Goal: Task Accomplishment & Management: Complete application form

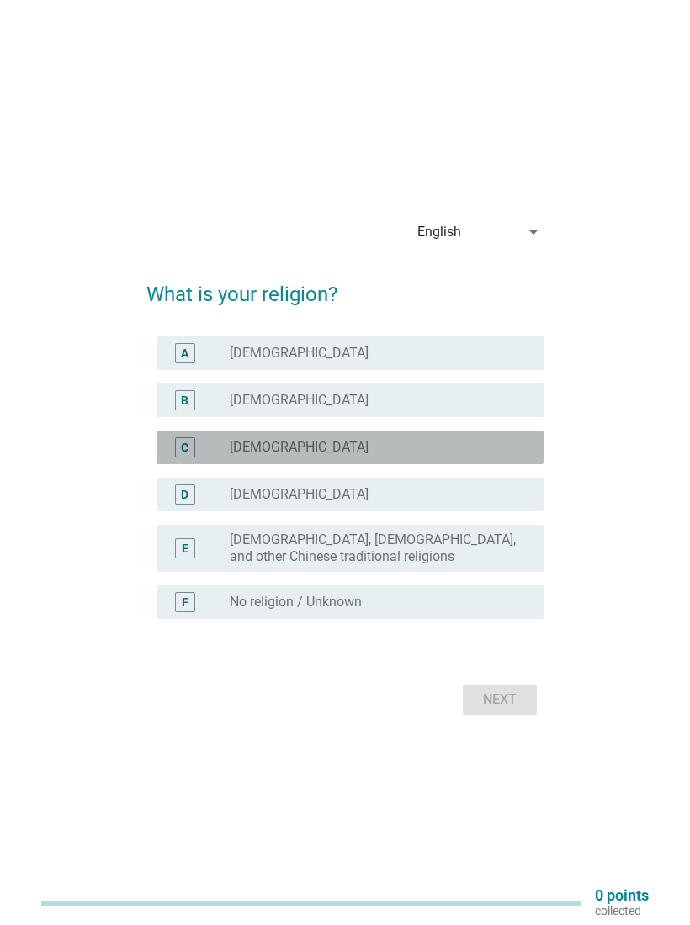
click at [475, 459] on div "C radio_button_unchecked [DEMOGRAPHIC_DATA]" at bounding box center [349, 448] width 387 height 34
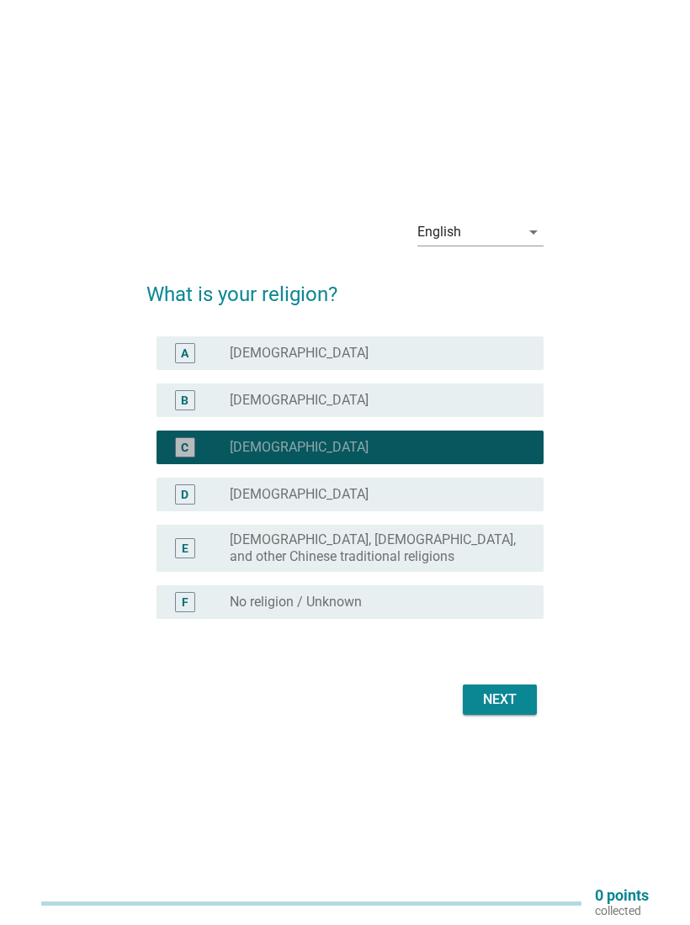
click at [481, 453] on div "radio_button_checked [DEMOGRAPHIC_DATA]" at bounding box center [373, 447] width 287 height 17
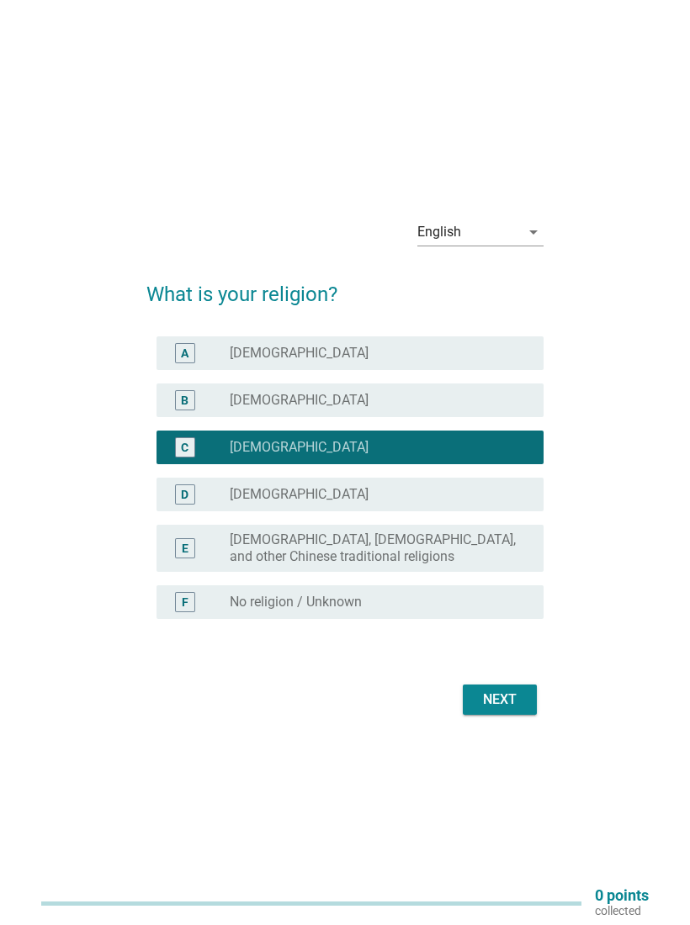
click at [507, 553] on label "[DEMOGRAPHIC_DATA], [DEMOGRAPHIC_DATA], and other Chinese traditional religions" at bounding box center [373, 549] width 287 height 34
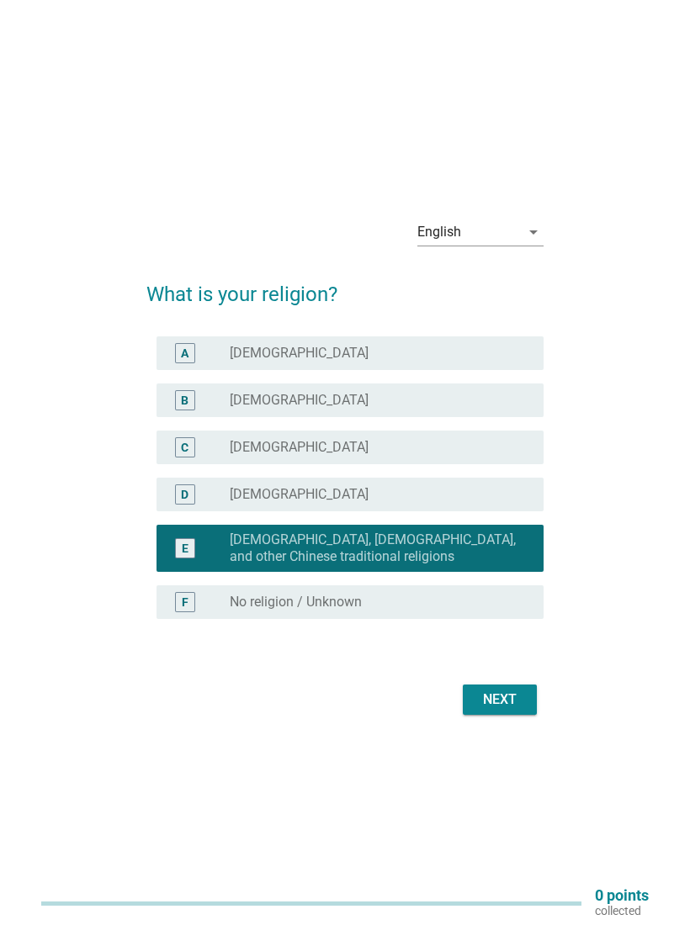
click at [503, 700] on div "Next" at bounding box center [499, 700] width 47 height 20
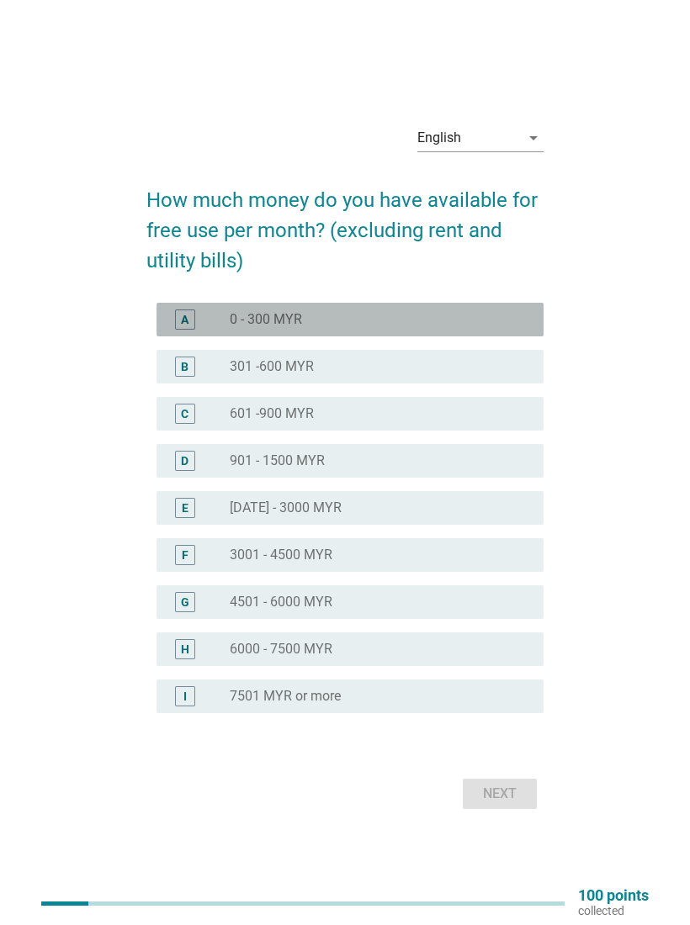
click at [512, 316] on div "radio_button_unchecked 0 - 300 MYR" at bounding box center [373, 319] width 287 height 17
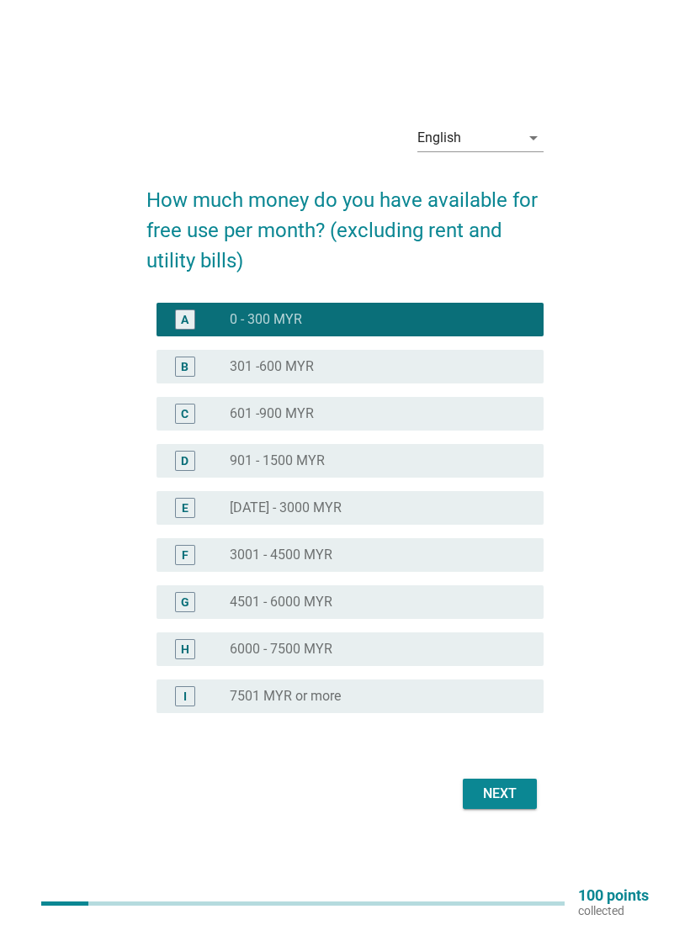
click at [508, 779] on button "Next" at bounding box center [500, 794] width 74 height 30
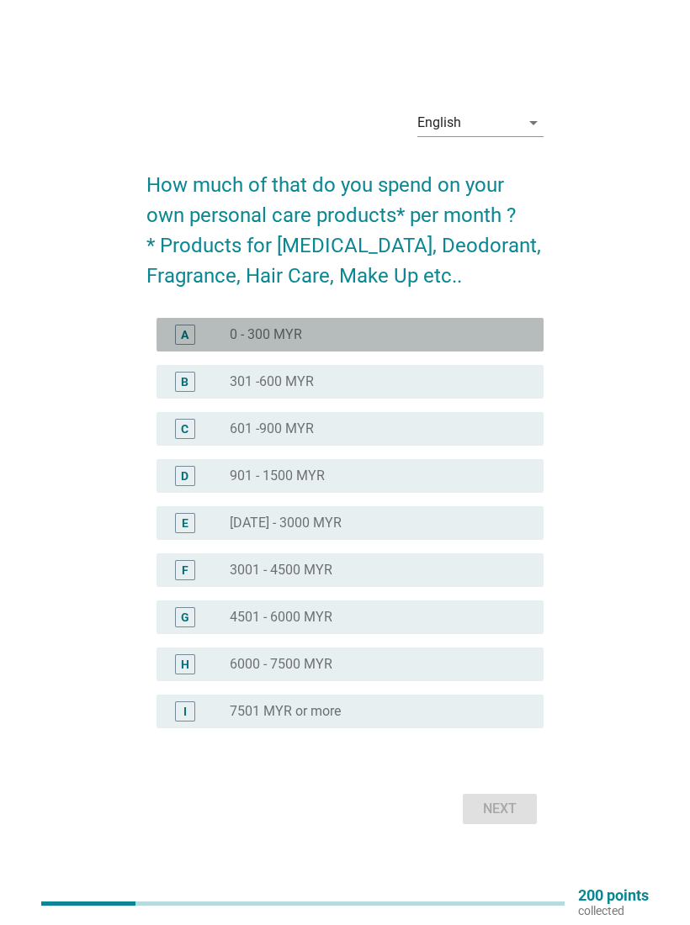
click at [504, 348] on div "A radio_button_unchecked 0 - 300 MYR" at bounding box center [349, 335] width 387 height 34
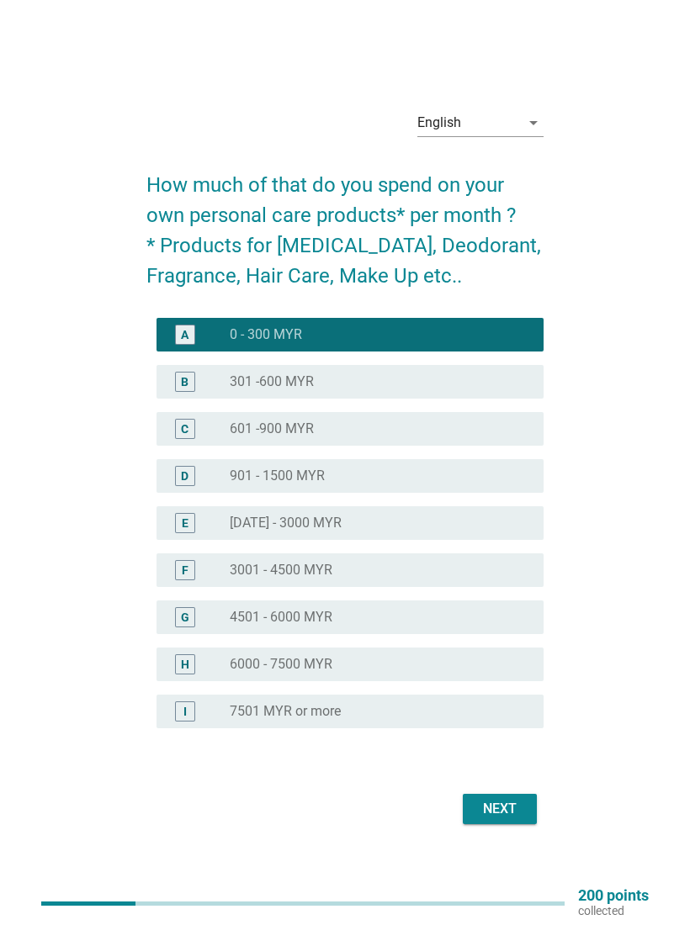
click at [512, 786] on form "How much of that do you spend on your own personal care products* per month ? *…" at bounding box center [344, 491] width 397 height 676
click at [516, 803] on div "Next" at bounding box center [499, 809] width 47 height 20
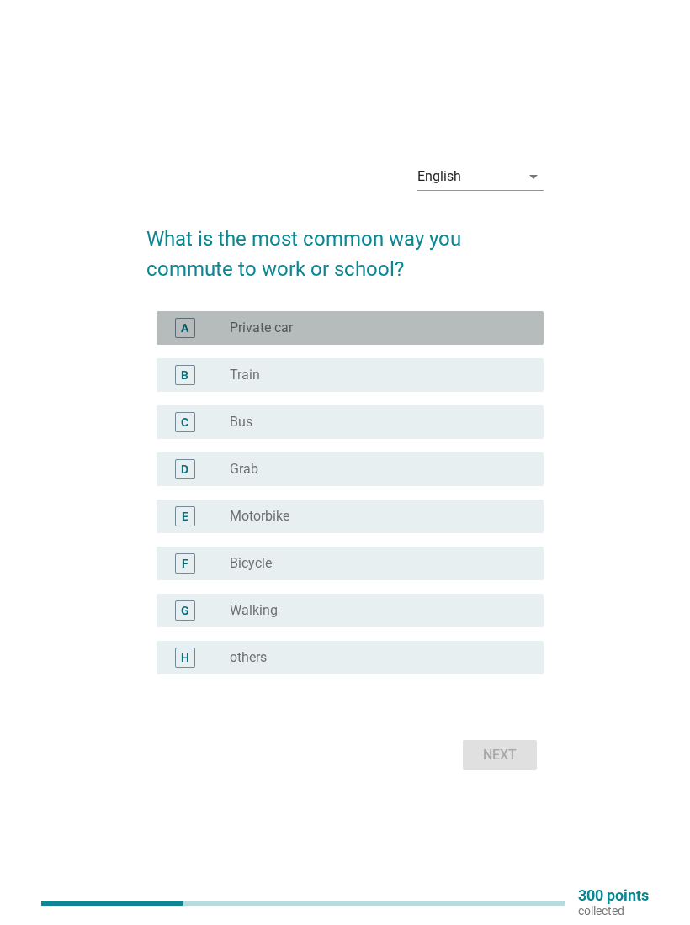
click at [510, 316] on div "A radio_button_unchecked Private car" at bounding box center [349, 328] width 387 height 34
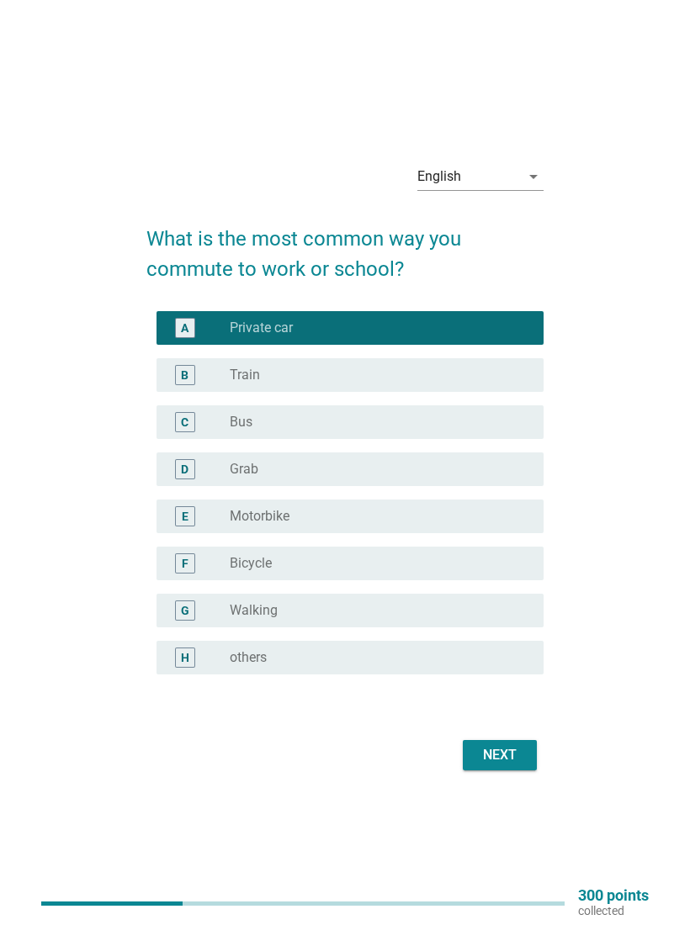
click at [516, 765] on button "Next" at bounding box center [500, 755] width 74 height 30
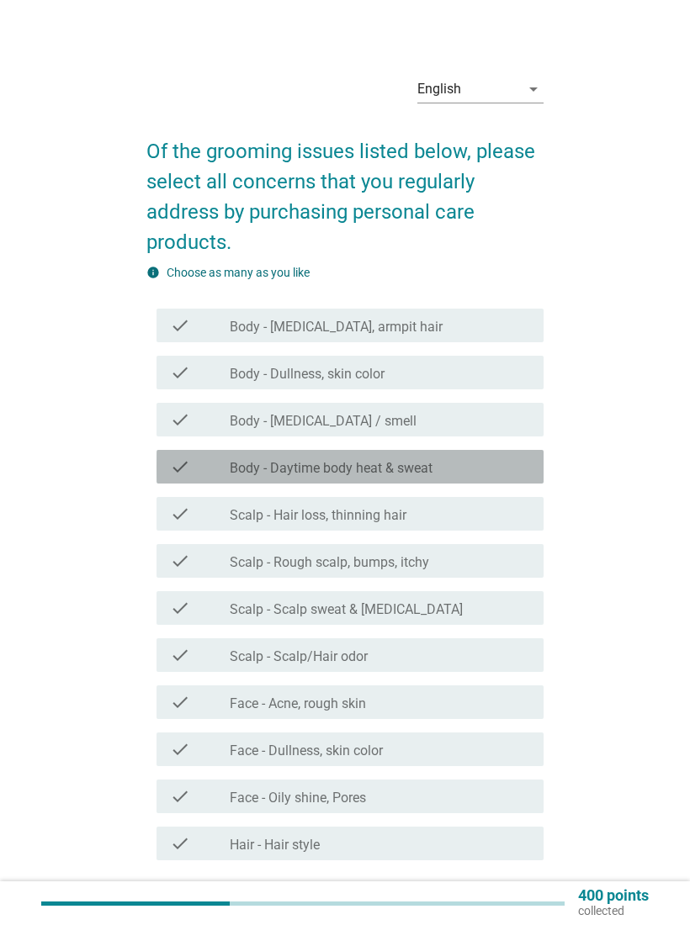
click at [506, 451] on div "check check_box_outline_blank Body - Daytime body heat & sweat" at bounding box center [349, 467] width 387 height 34
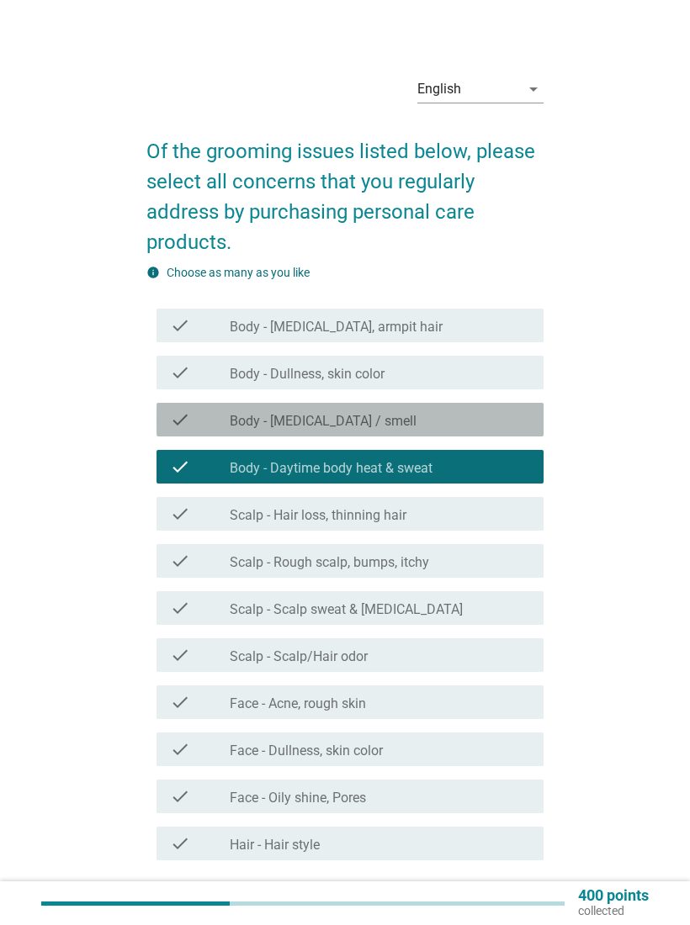
click at [515, 434] on div "check check_box_outline_blank Body - [MEDICAL_DATA] / smell" at bounding box center [349, 420] width 387 height 34
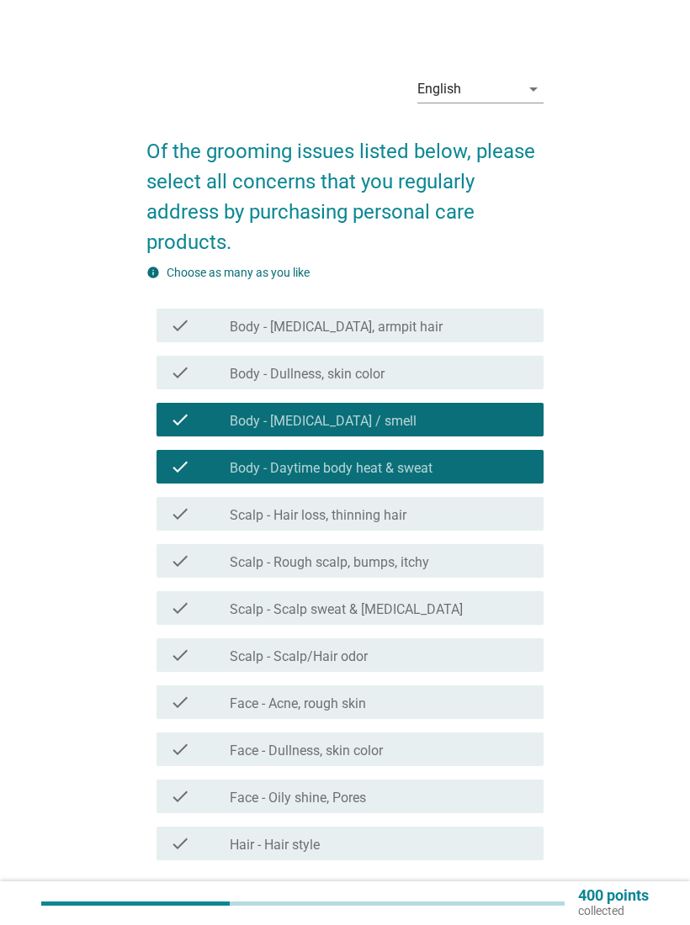
click at [517, 473] on div "check_box_outline_blank Body - Daytime body heat & sweat" at bounding box center [380, 467] width 300 height 20
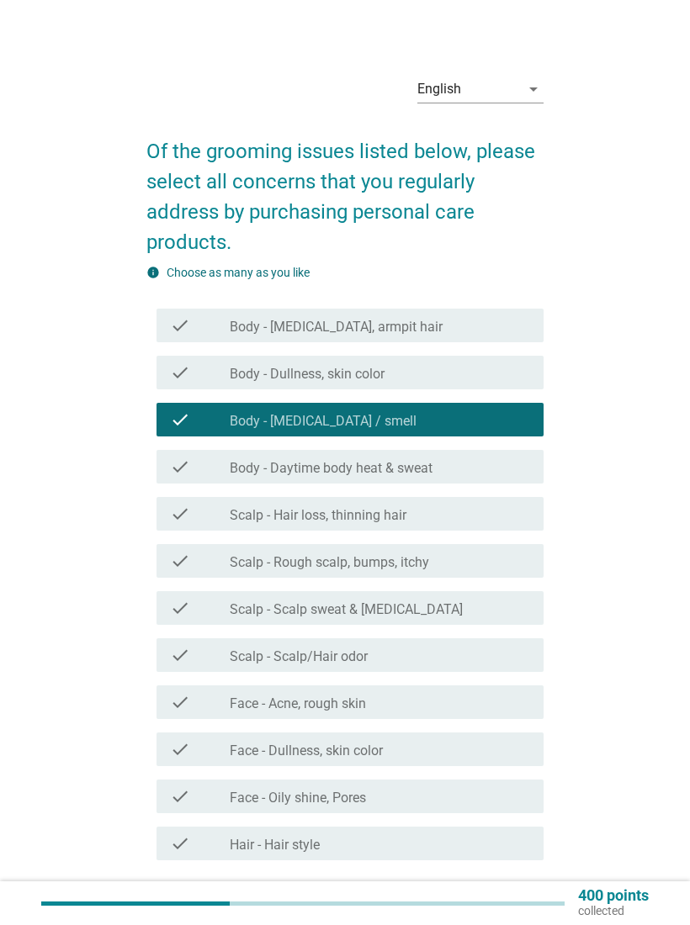
click at [502, 704] on div "check_box_outline_blank Face - Acne, rough skin" at bounding box center [380, 702] width 300 height 20
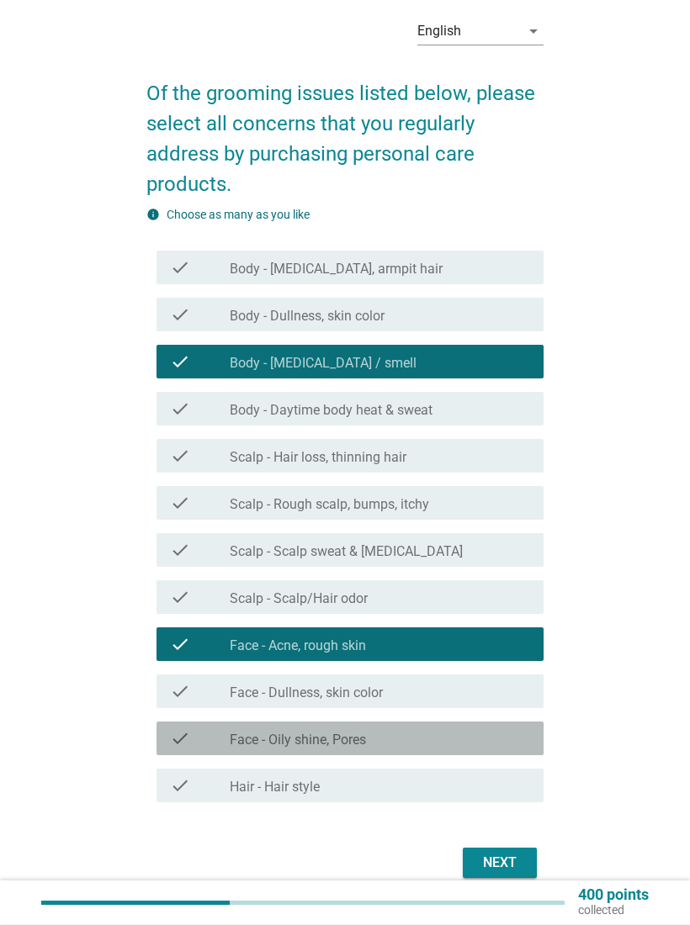
scroll to position [58, 0]
click at [510, 737] on div "check_box_outline_blank Face - Oily shine, Pores" at bounding box center [380, 738] width 300 height 20
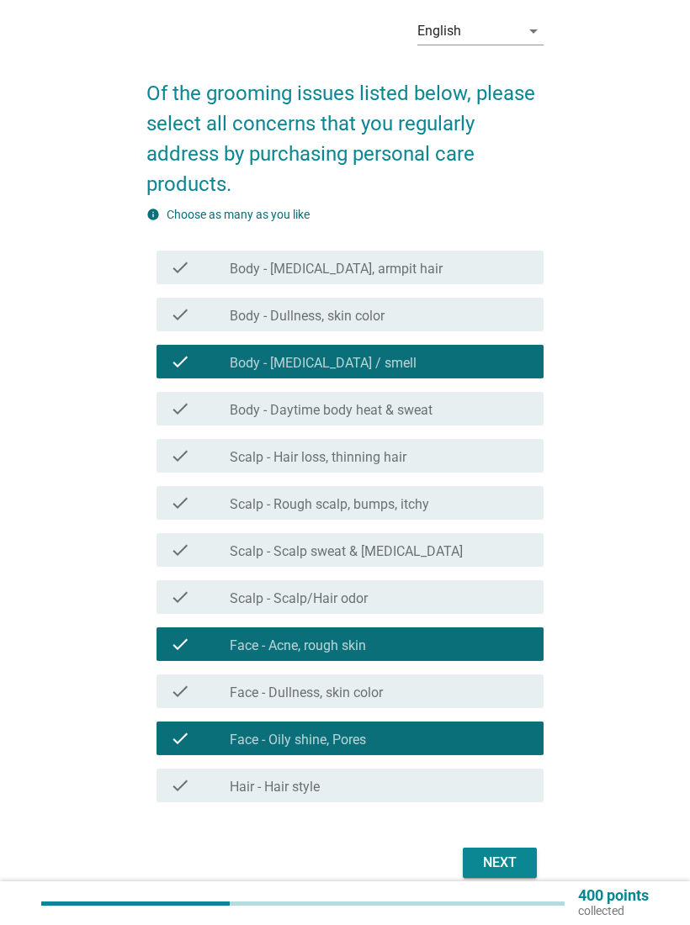
click at [497, 799] on div "check check_box_outline_blank Hair - Hair style" at bounding box center [349, 786] width 387 height 34
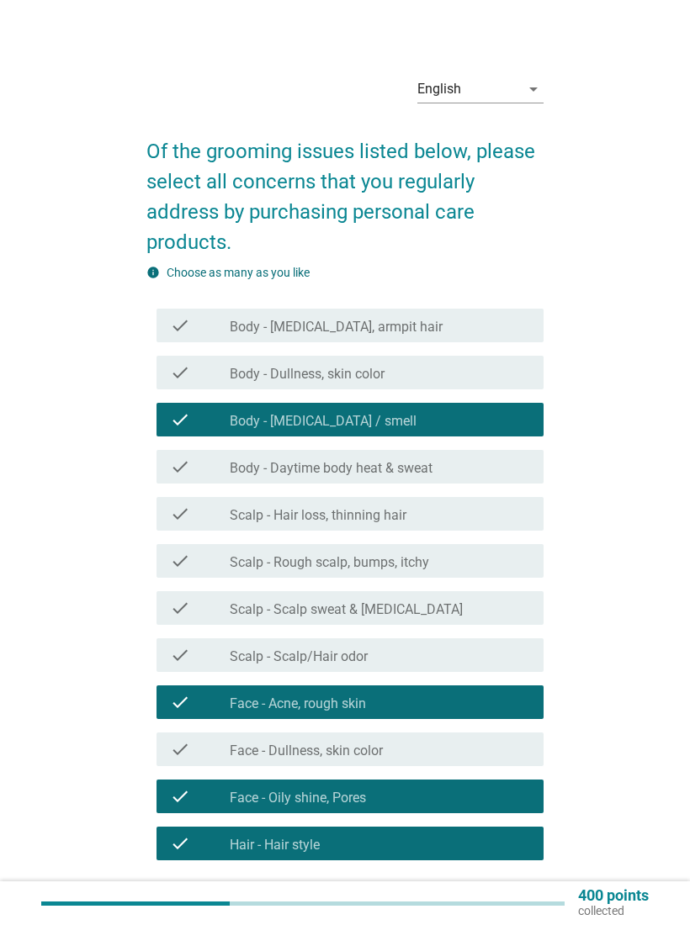
scroll to position [122, 0]
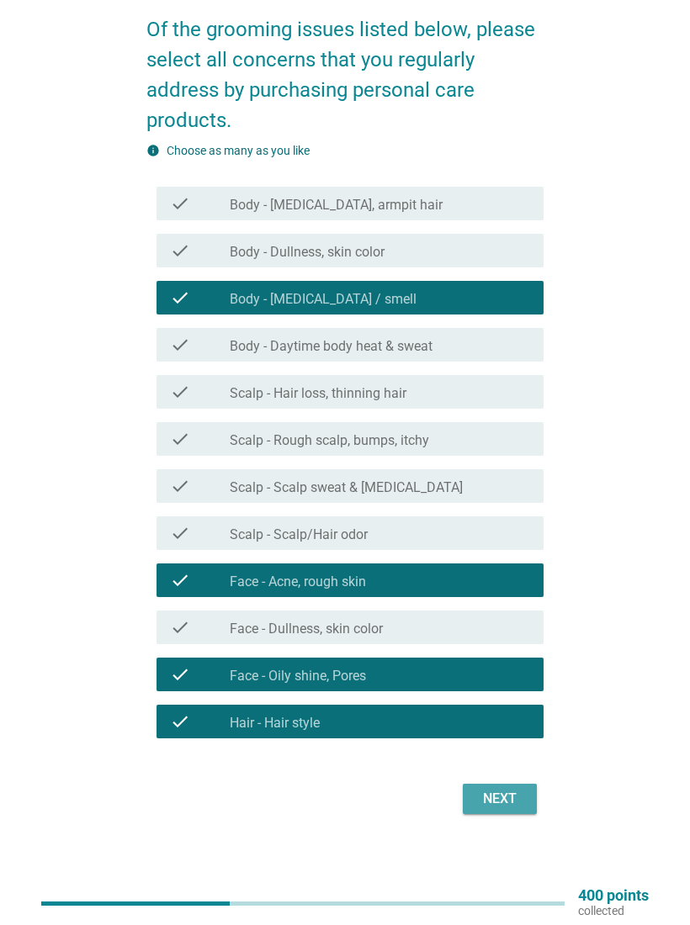
click at [517, 799] on div "Next" at bounding box center [499, 799] width 47 height 20
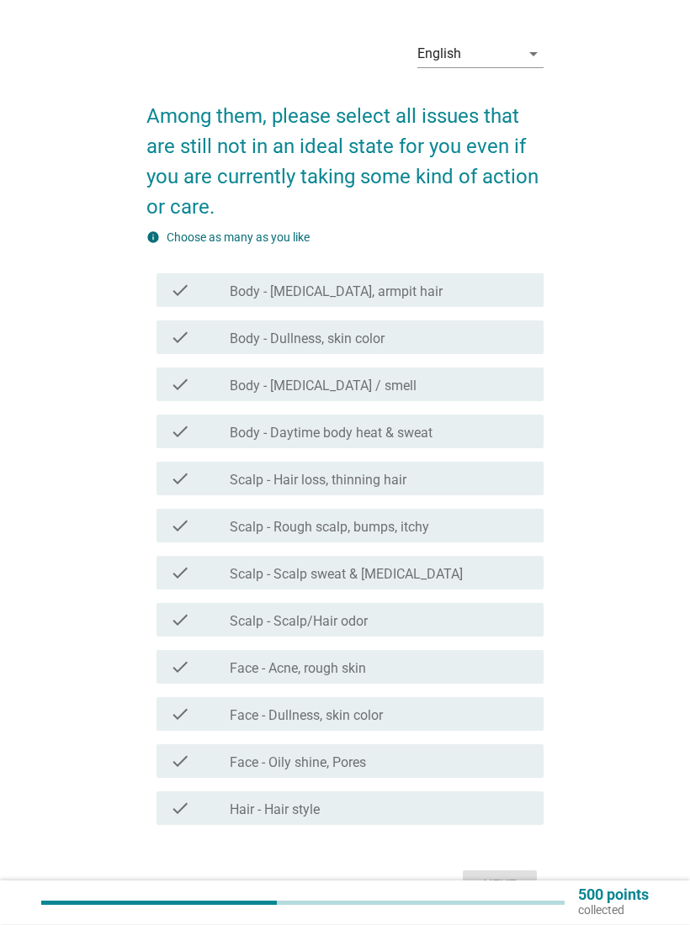
scroll to position [43, 0]
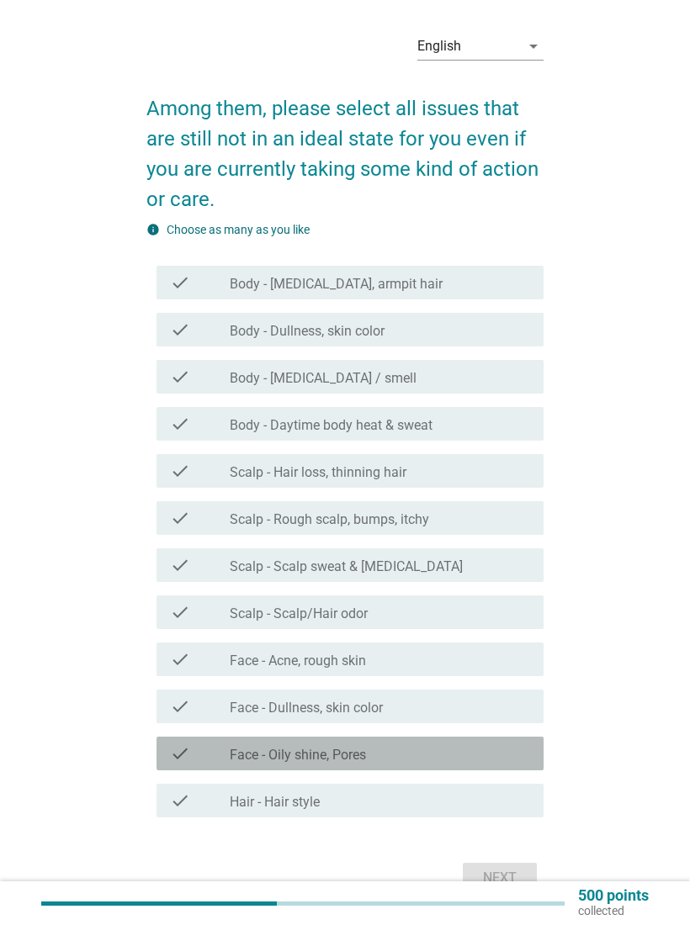
click at [514, 743] on div "check_box_outline_blank Face - Oily shine, Pores" at bounding box center [380, 753] width 300 height 20
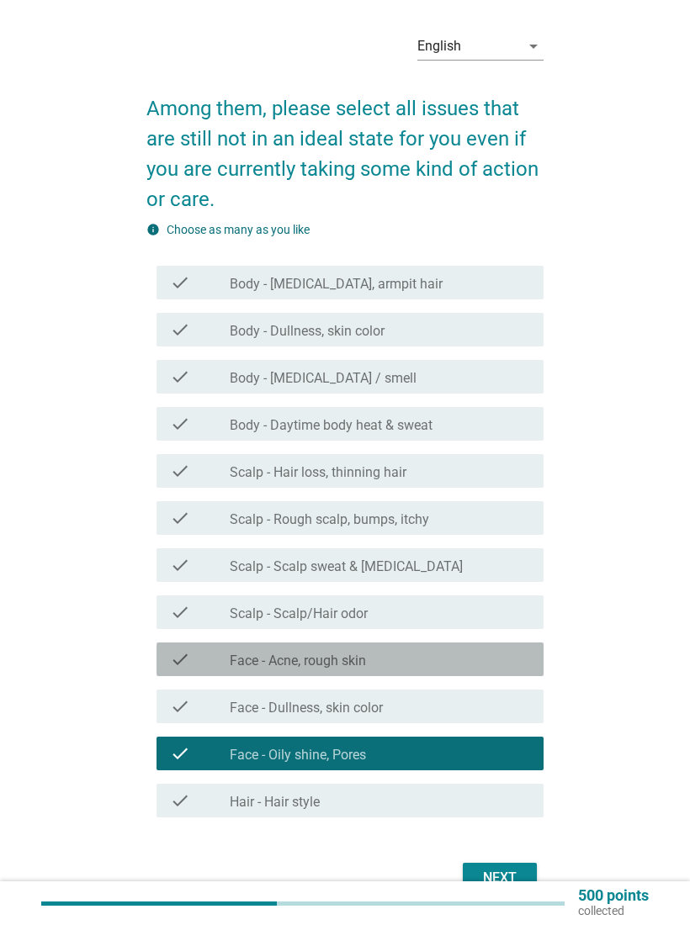
click at [510, 660] on div "check_box_outline_blank Face - Acne, rough skin" at bounding box center [380, 659] width 300 height 20
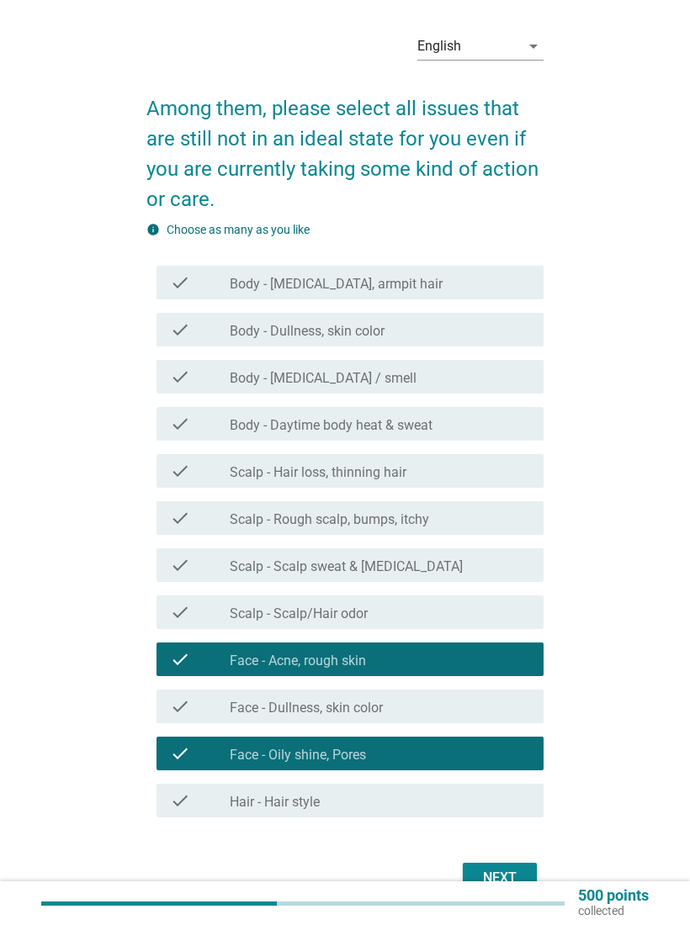
click at [527, 881] on button "Next" at bounding box center [500, 878] width 74 height 30
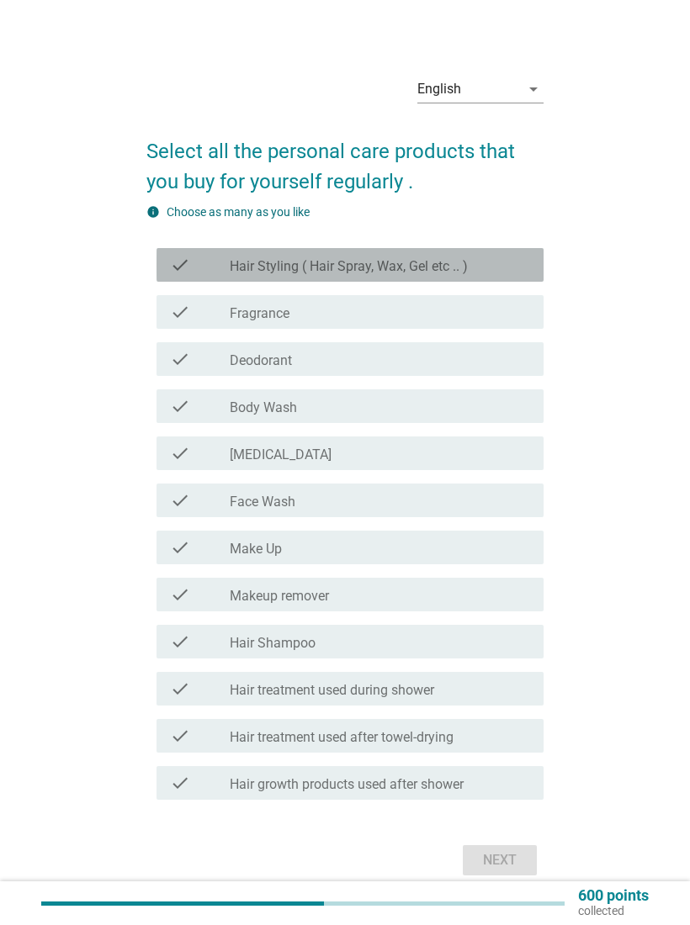
click at [526, 259] on div "check_box_outline_blank Hair Styling ( Hair Spray, Wax, Gel etc .. )" at bounding box center [380, 265] width 300 height 20
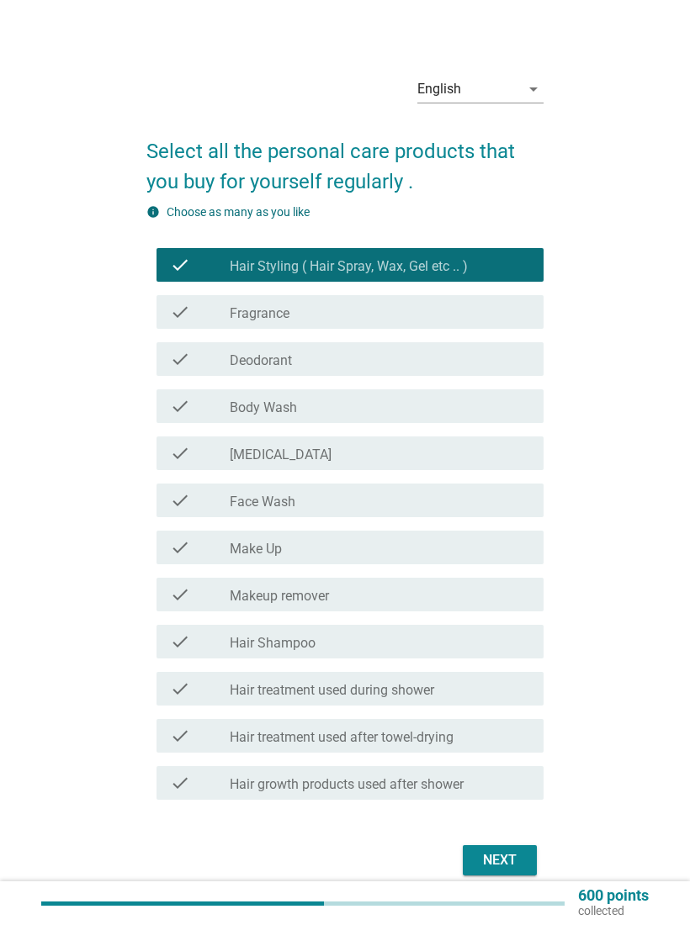
click at [498, 421] on div "check check_box_outline_blank Body Wash" at bounding box center [349, 406] width 387 height 34
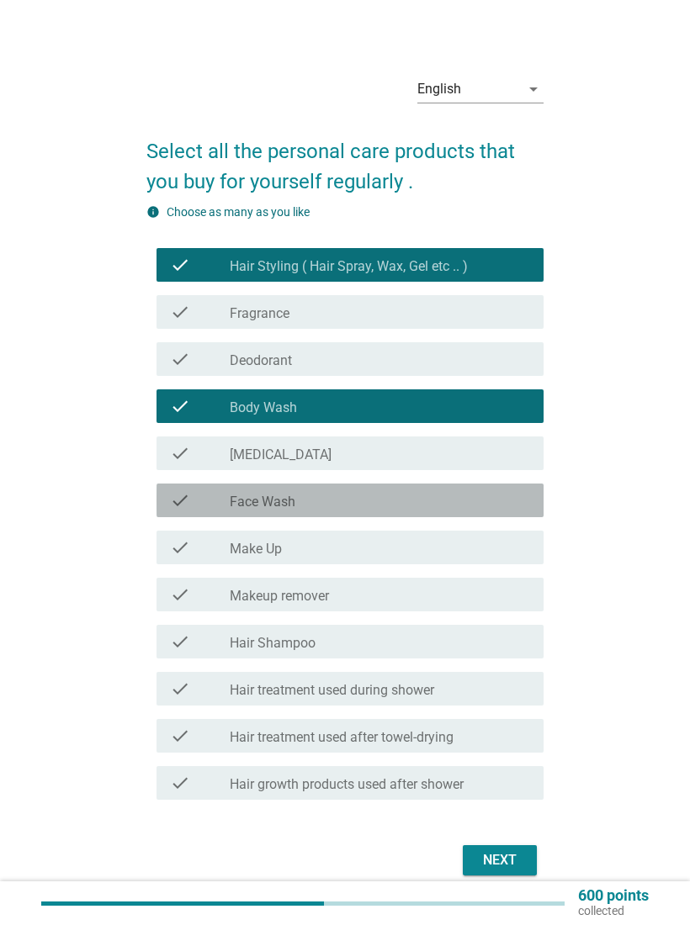
click at [495, 508] on div "check_box_outline_blank Face Wash" at bounding box center [380, 500] width 300 height 20
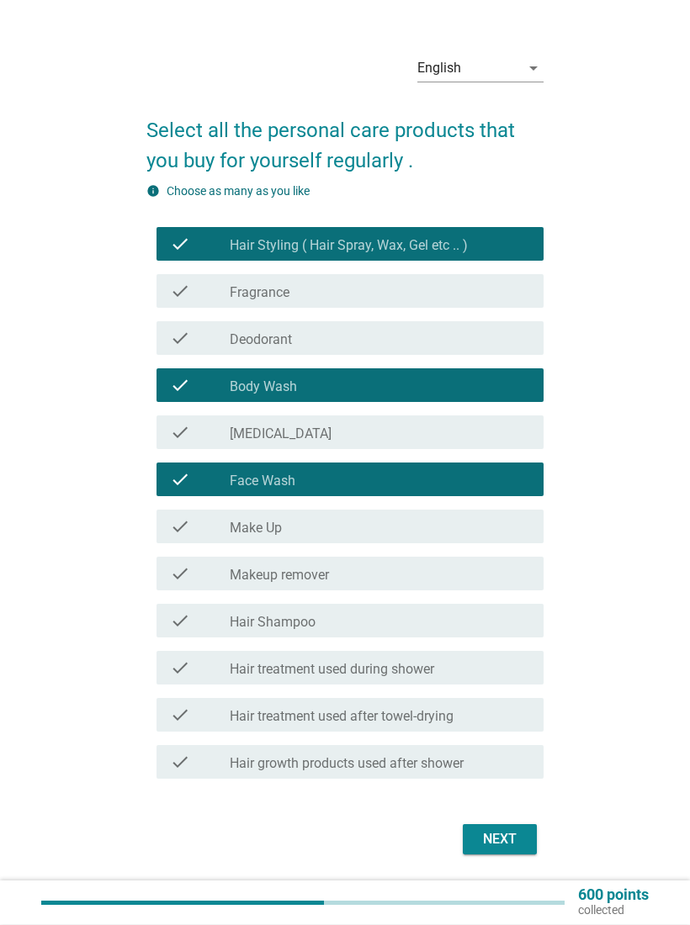
scroll to position [61, 0]
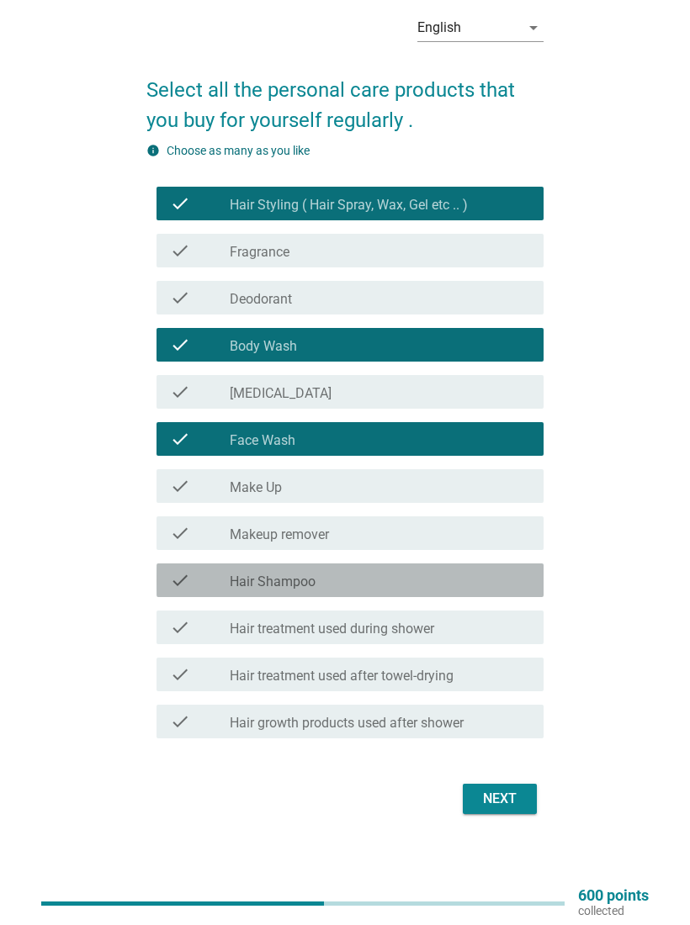
click at [524, 588] on div "check_box_outline_blank Hair Shampoo" at bounding box center [380, 580] width 300 height 20
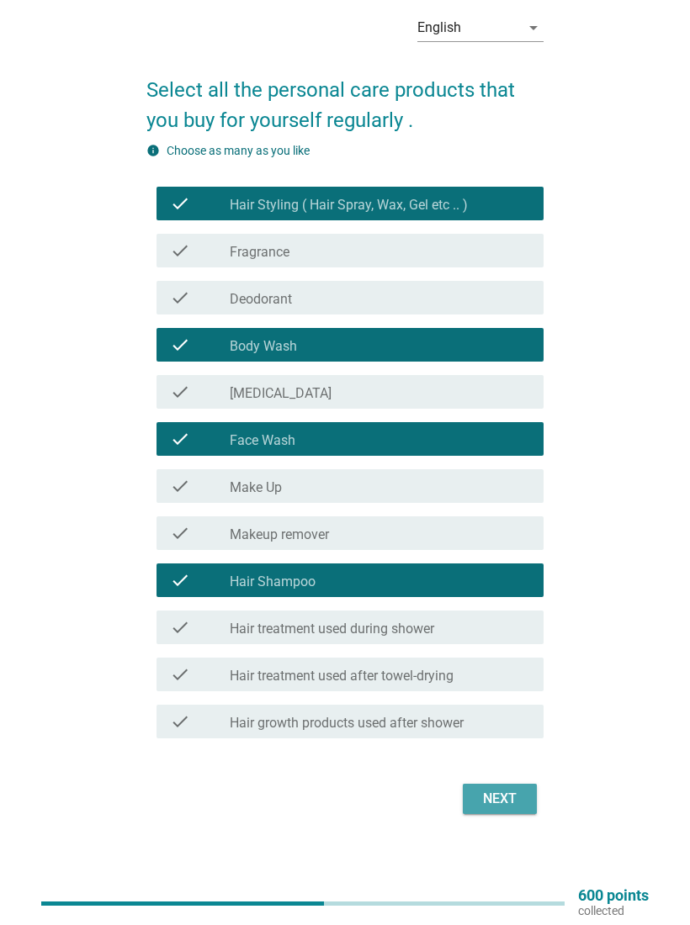
click at [527, 799] on button "Next" at bounding box center [500, 799] width 74 height 30
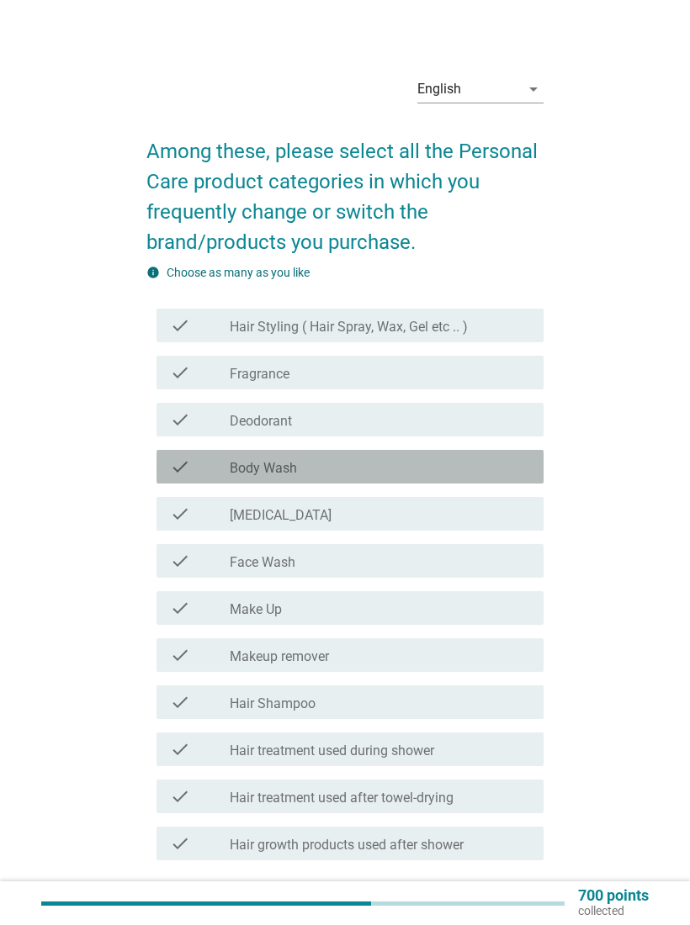
click at [542, 475] on div "check check_box_outline_blank Body Wash" at bounding box center [349, 467] width 387 height 34
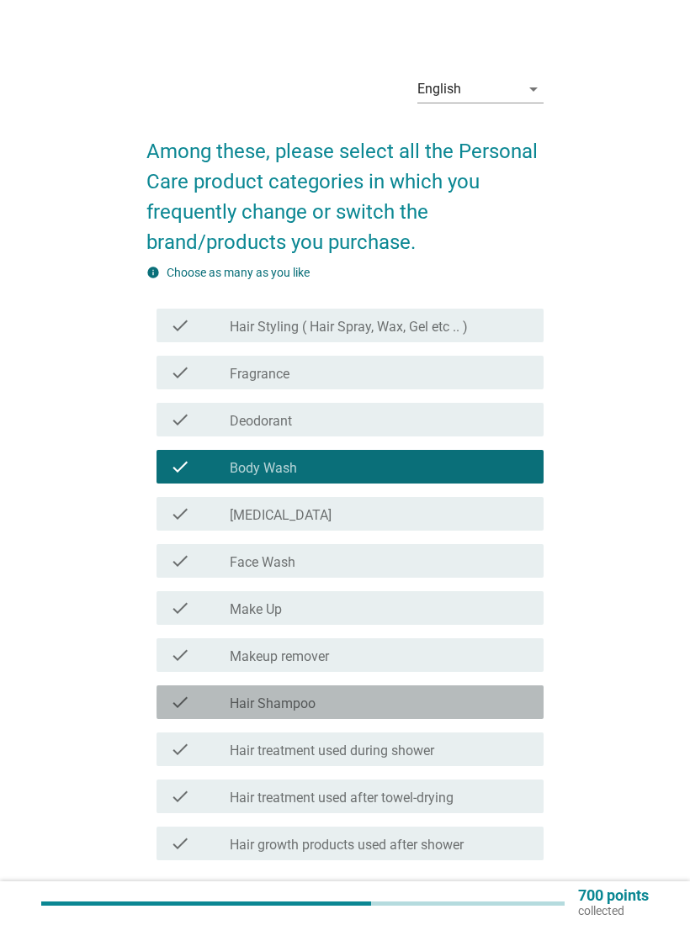
click at [524, 712] on div "check_box_outline_blank Hair Shampoo" at bounding box center [380, 702] width 300 height 20
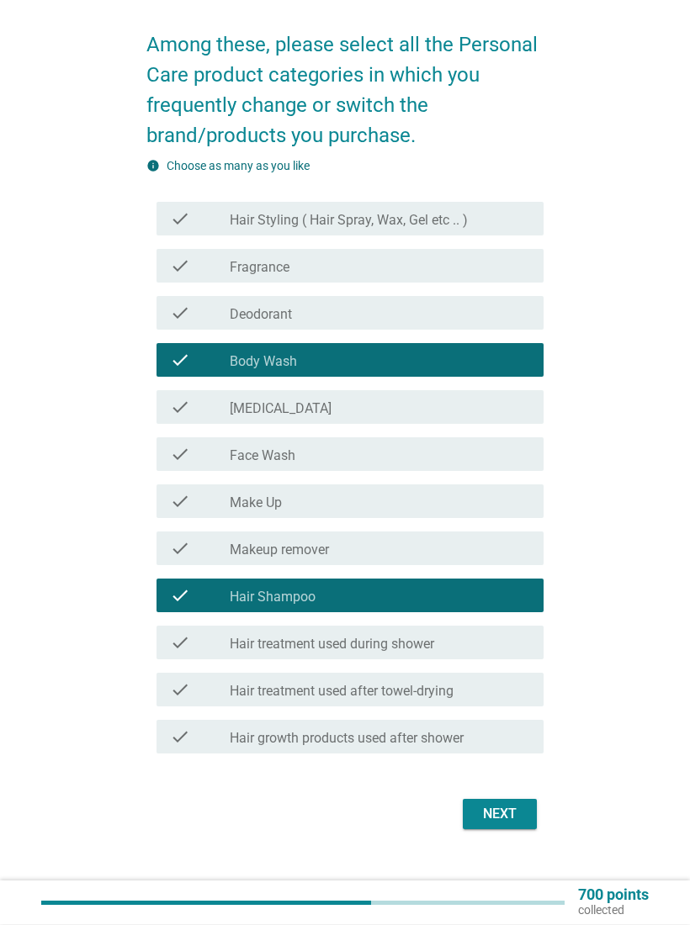
scroll to position [107, 0]
click at [516, 812] on div "Next" at bounding box center [499, 814] width 47 height 20
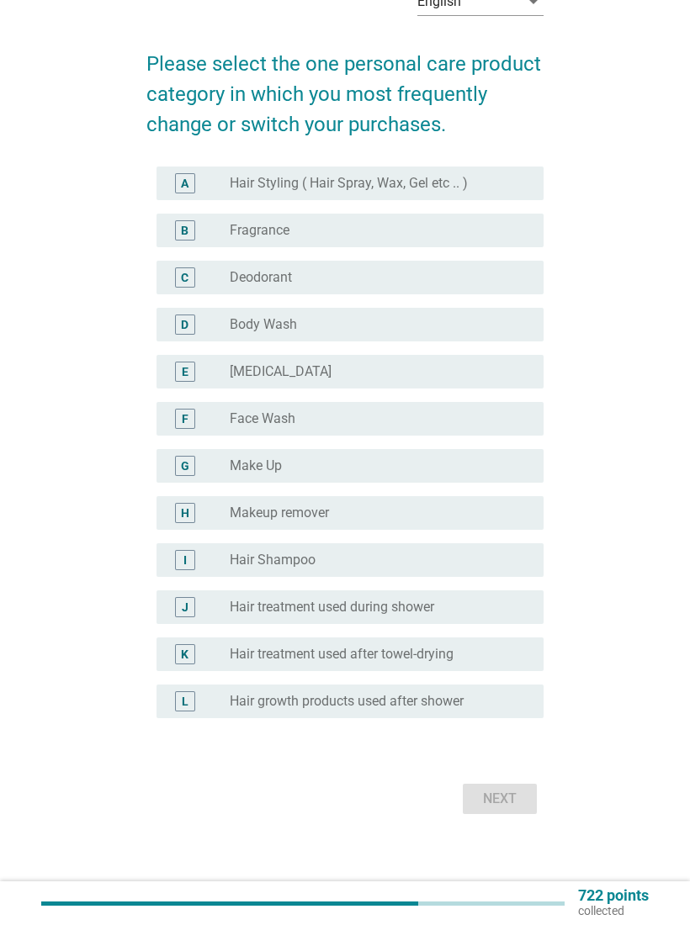
scroll to position [0, 0]
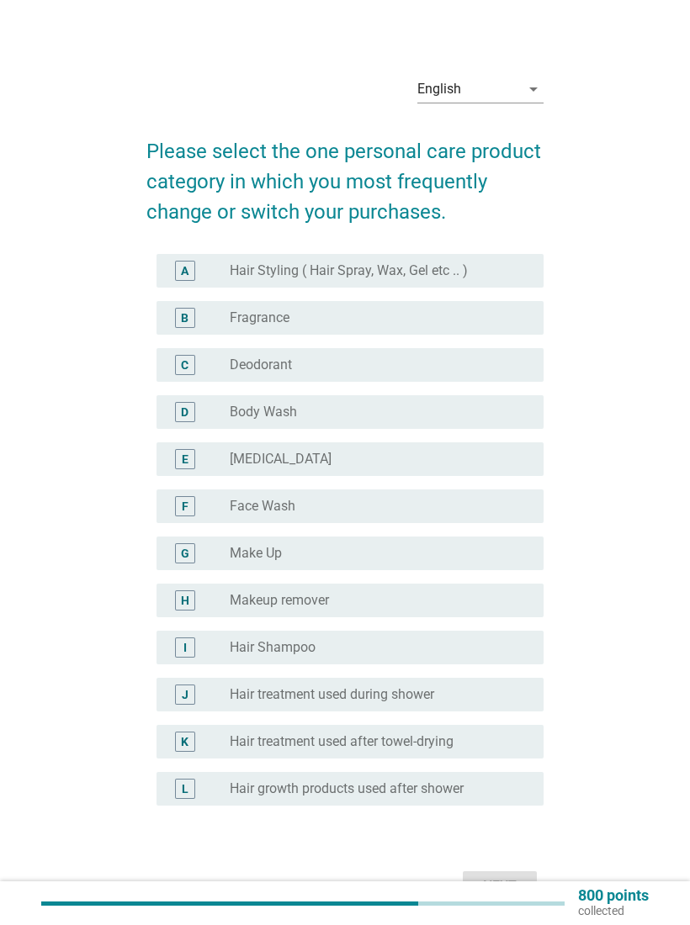
click at [525, 426] on div "D radio_button_unchecked Body Wash" at bounding box center [349, 412] width 387 height 34
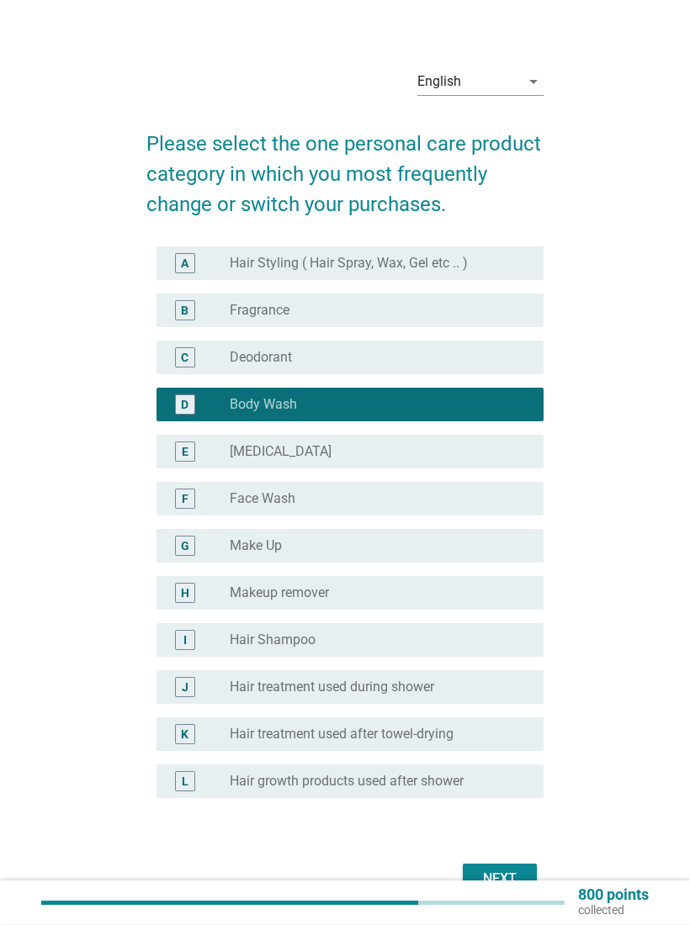
scroll to position [7, 0]
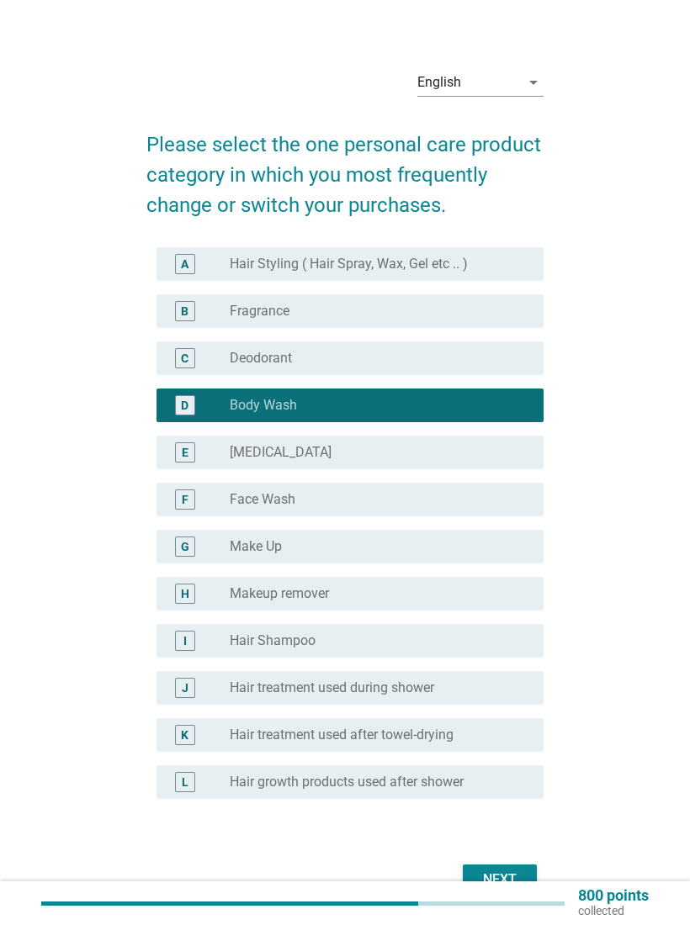
click at [529, 868] on button "Next" at bounding box center [500, 880] width 74 height 30
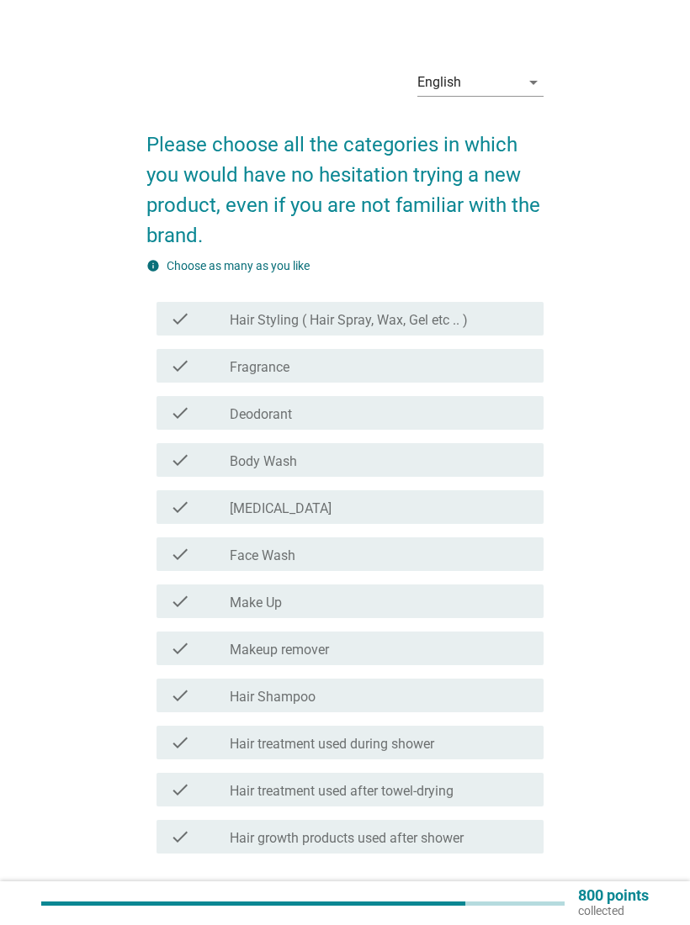
scroll to position [0, 0]
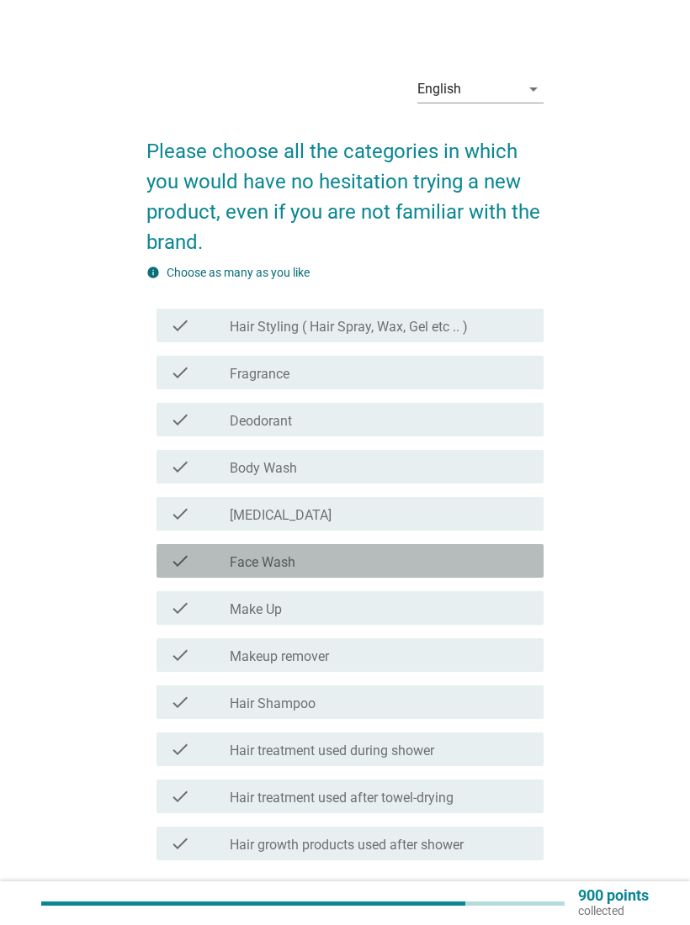
click at [500, 567] on div "check_box_outline_blank Face Wash" at bounding box center [380, 561] width 300 height 20
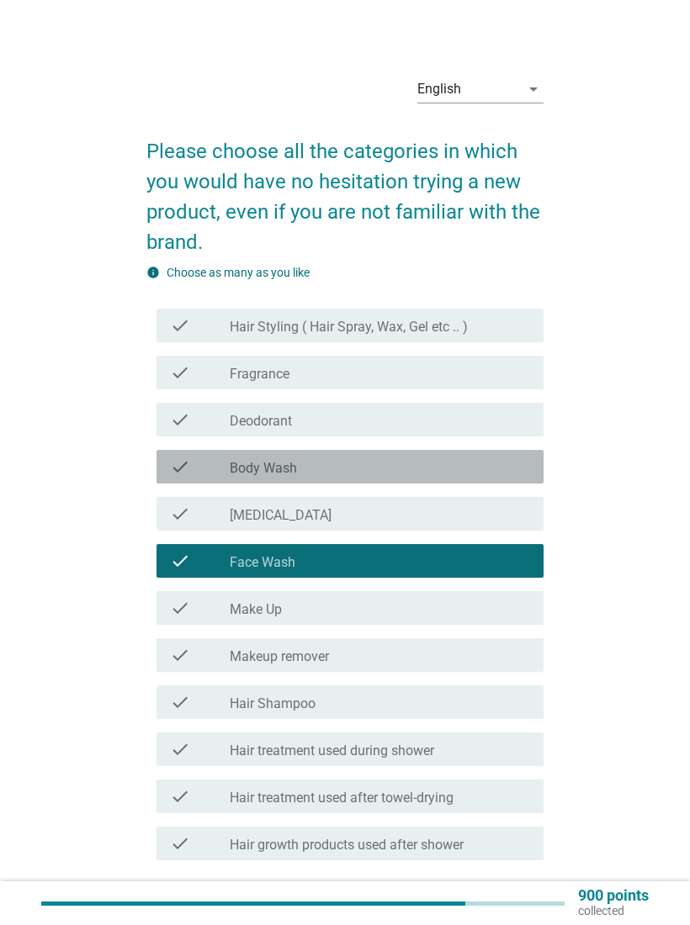
click at [519, 473] on div "check_box_outline_blank Body Wash" at bounding box center [380, 467] width 300 height 20
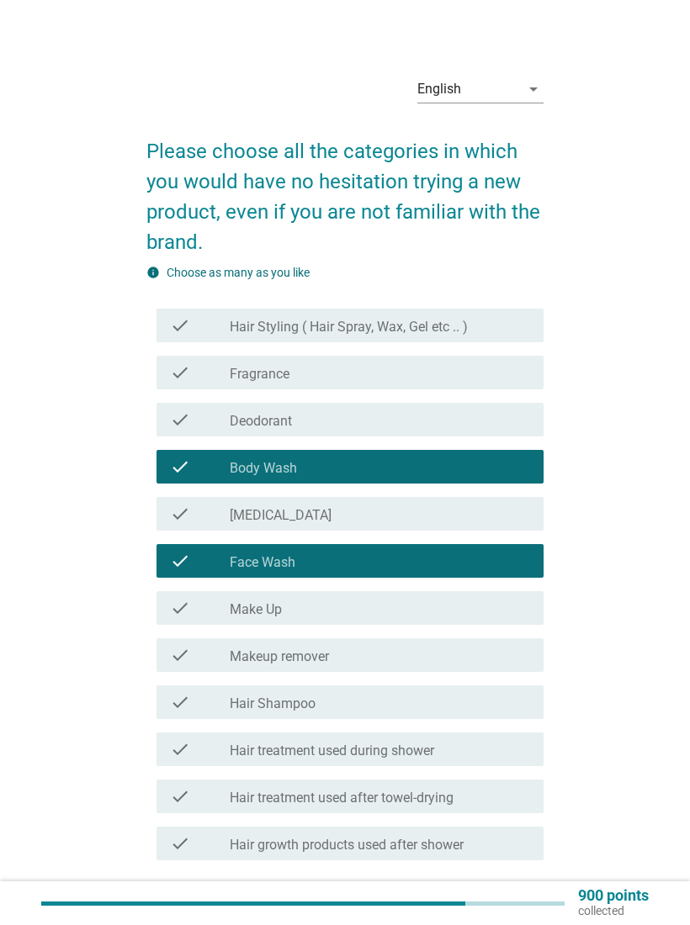
click at [490, 717] on div "check check_box_outline_blank Hair Shampoo" at bounding box center [349, 702] width 387 height 34
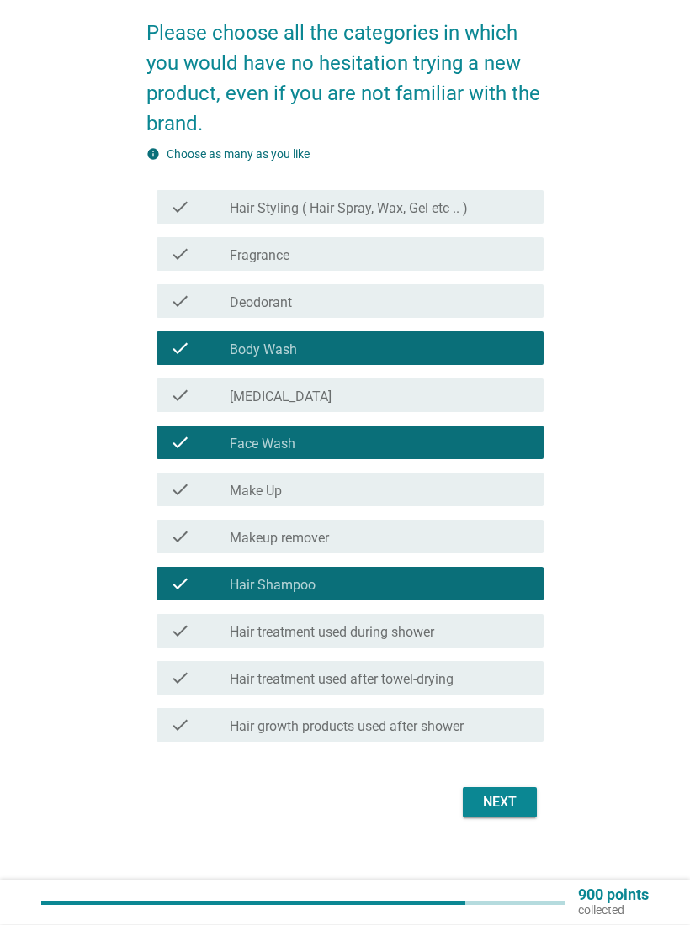
scroll to position [119, 0]
click at [521, 811] on div "Next" at bounding box center [499, 802] width 47 height 20
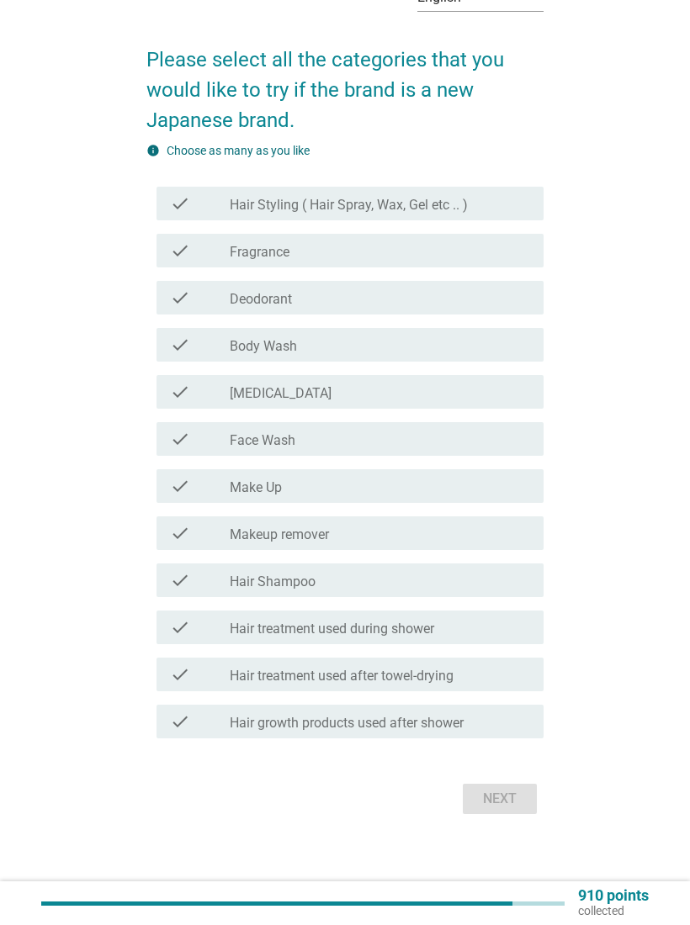
scroll to position [0, 0]
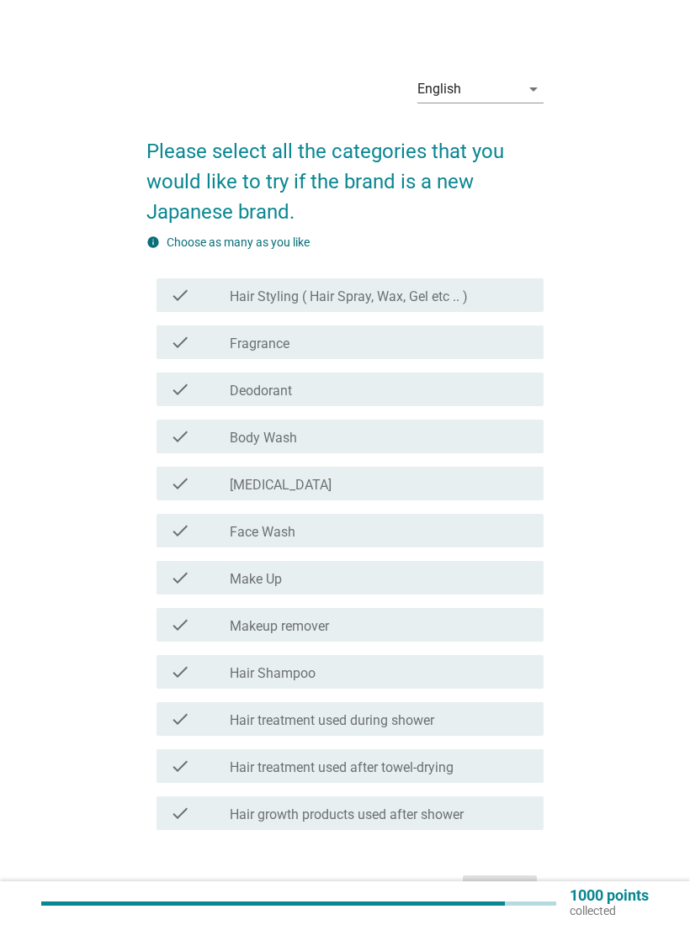
click at [521, 500] on div "check check_box_outline_blank [MEDICAL_DATA]" at bounding box center [349, 484] width 387 height 34
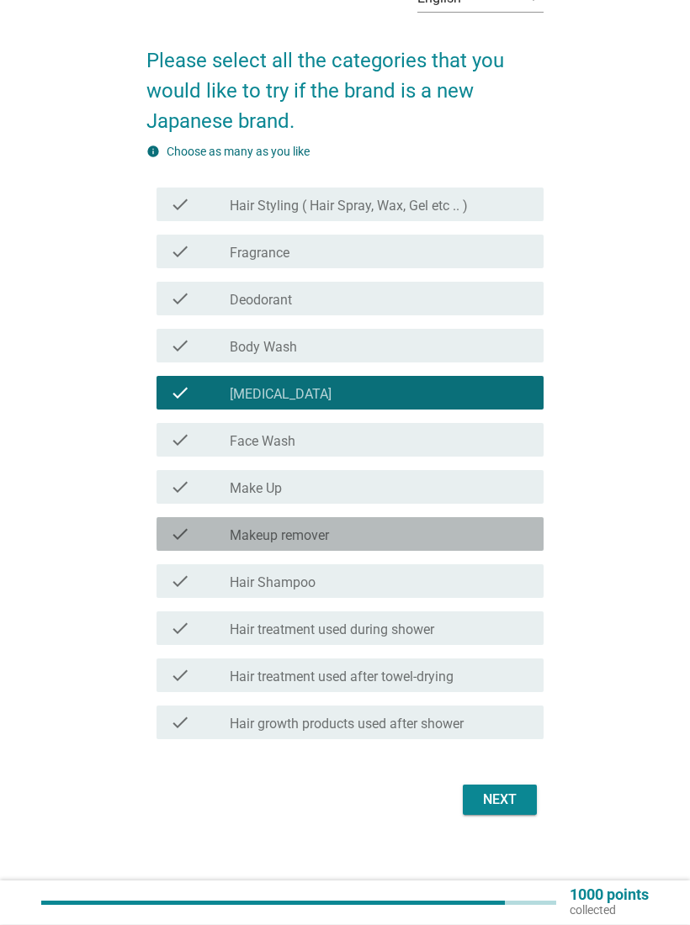
scroll to position [92, 0]
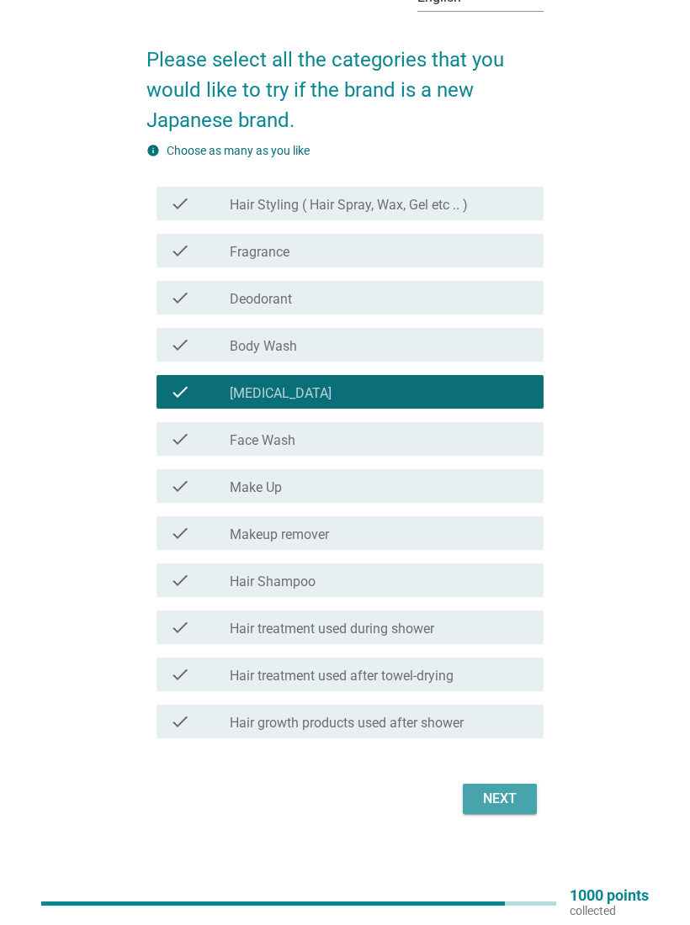
click at [522, 801] on div "Next" at bounding box center [499, 799] width 47 height 20
